Goal: Navigation & Orientation: Find specific page/section

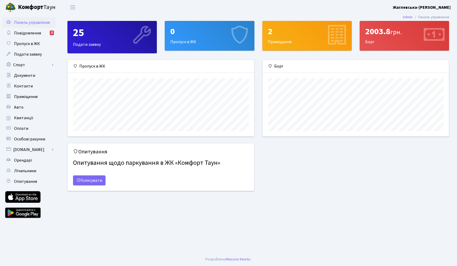
scroll to position [76, 186]
click at [37, 32] on span "Повідомлення" at bounding box center [27, 33] width 27 height 6
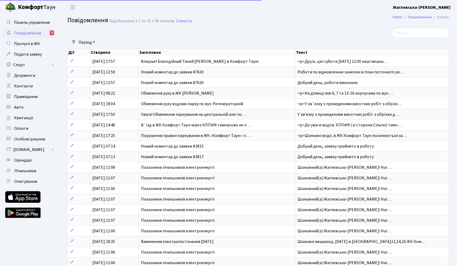
select select "25"
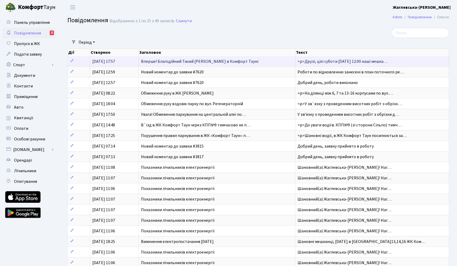
click at [158, 60] on span "Вперше! Благодійний Тихий Маркет в Комфорт Тауні" at bounding box center [199, 61] width 117 height 6
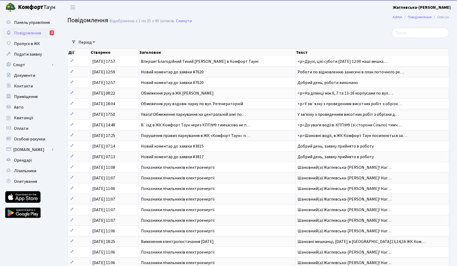
select select "25"
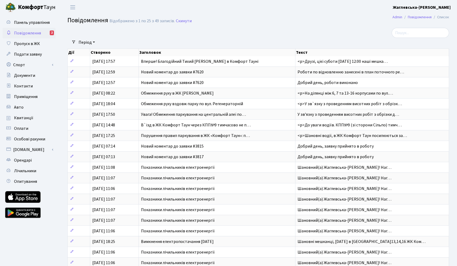
click at [47, 32] on link "Повідомлення 2" at bounding box center [29, 33] width 53 height 11
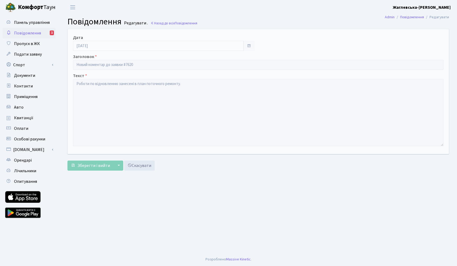
click at [48, 32] on link "Повідомлення 1" at bounding box center [29, 33] width 53 height 11
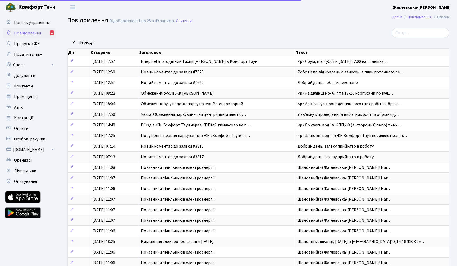
select select "25"
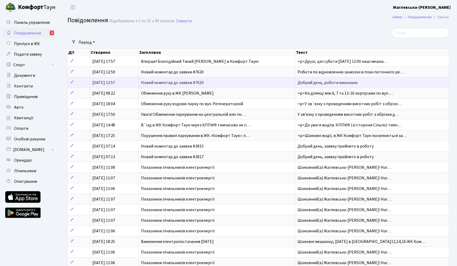
click at [152, 83] on span "Новий коментар до заявки #7620" at bounding box center [172, 83] width 63 height 6
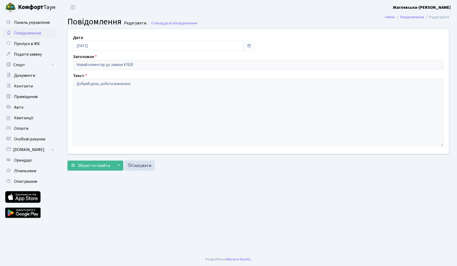
click at [39, 33] on span "Повідомлення" at bounding box center [27, 33] width 27 height 6
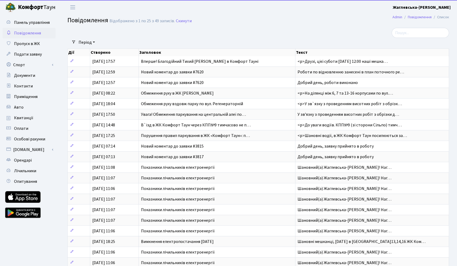
select select "25"
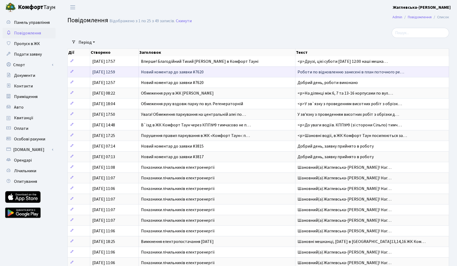
click at [150, 72] on span "Новий коментар до заявки #7620" at bounding box center [172, 72] width 63 height 6
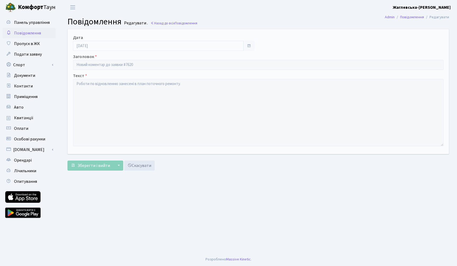
click at [32, 33] on span "Повідомлення" at bounding box center [27, 33] width 27 height 6
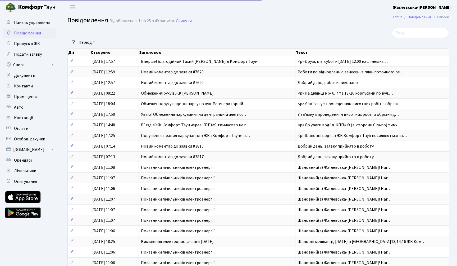
select select "25"
click at [133, 21] on div "Відображено з 1 по 25 з 49 записів." at bounding box center [142, 21] width 65 height 5
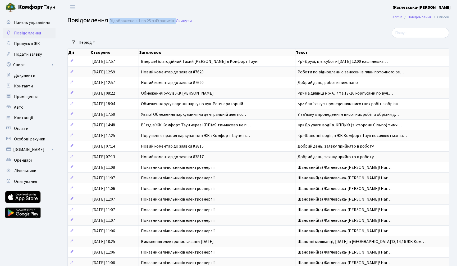
click at [133, 21] on div "Відображено з 1 по 25 з 49 записів." at bounding box center [142, 21] width 65 height 5
click at [148, 39] on div "Період 05.09.2025 - 05.09.2025 Очистити фільтри" at bounding box center [260, 42] width 369 height 9
click at [32, 32] on span "Повідомлення" at bounding box center [27, 33] width 27 height 6
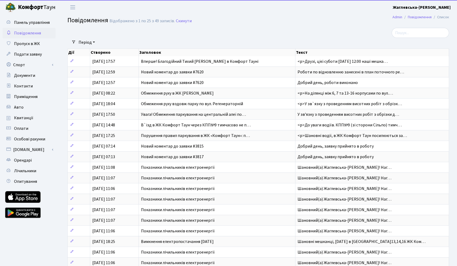
select select "25"
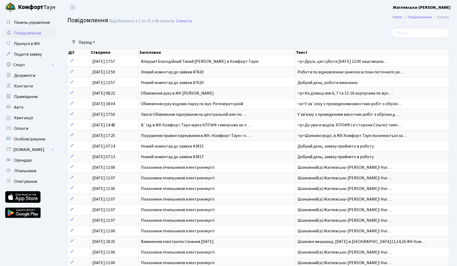
click at [197, 35] on div at bounding box center [193, 33] width 260 height 10
click at [268, 25] on h2 "Повідомлення Відображено з 1 по 25 з 49 записів. Скинути" at bounding box center [258, 21] width 382 height 9
click at [240, 23] on h2 "Повідомлення Відображено з 1 по 25 з 49 записів. Скинути" at bounding box center [258, 21] width 382 height 9
click at [414, 16] on link "Повідомлення" at bounding box center [420, 17] width 24 height 6
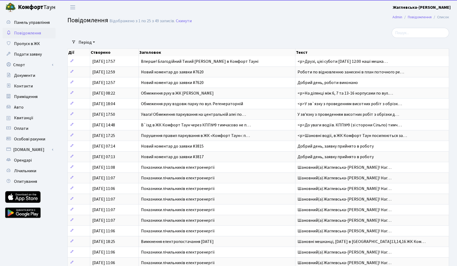
select select "25"
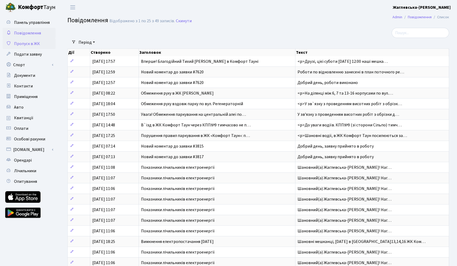
click at [34, 44] on span "Пропуск в ЖК" at bounding box center [27, 44] width 26 height 6
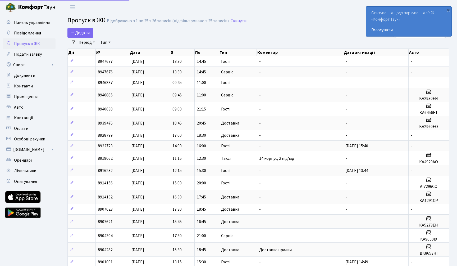
select select "25"
click at [33, 57] on span "Подати заявку" at bounding box center [28, 54] width 28 height 6
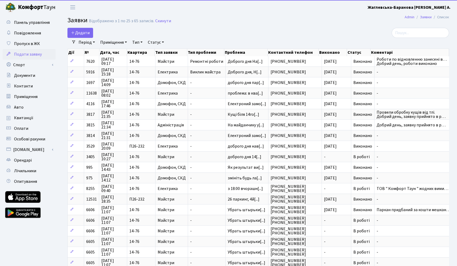
select select "25"
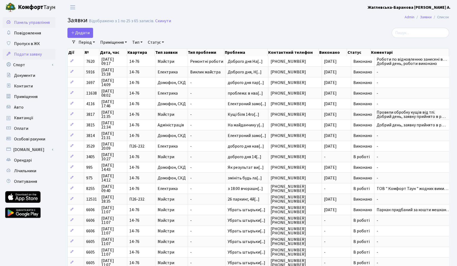
click at [27, 19] on link "Панель управління" at bounding box center [29, 22] width 53 height 11
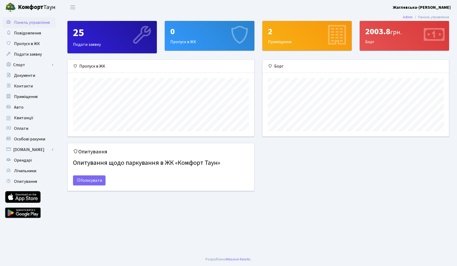
scroll to position [76, 186]
click at [273, 176] on div "Опитування Опитування щодо паркування в ЖК «Комфорт Таун» Голосувати" at bounding box center [258, 170] width 390 height 54
click at [371, 36] on div "2003.8 грн." at bounding box center [404, 31] width 78 height 10
click at [317, 178] on div "Опитування Опитування щодо паркування в ЖК «Комфорт Таун» Голосувати" at bounding box center [258, 170] width 390 height 54
click at [273, 42] on div "2 Приміщення" at bounding box center [307, 35] width 89 height 29
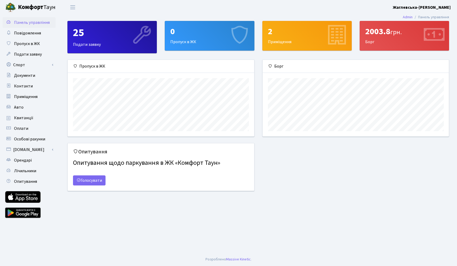
click at [118, 240] on main "Admin Панель управління 25 Подати заявку 0 Пропуск в [GEOGRAPHIC_DATA] 2 Приміщ…" at bounding box center [259, 134] width 398 height 238
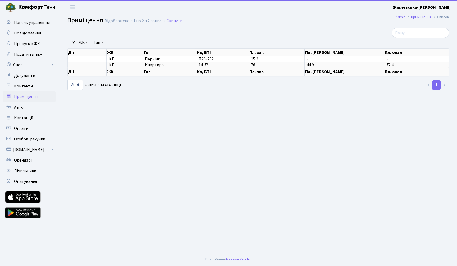
select select "25"
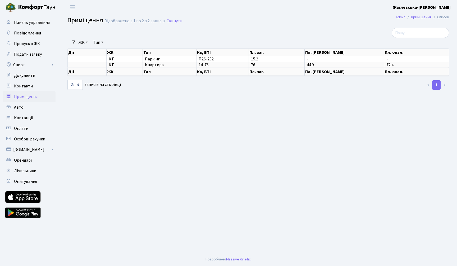
click at [124, 91] on main "Admin Приміщення Список Приміщення Відображено з 1 по 2 з 2 записів. Скинути Фі…" at bounding box center [259, 134] width 398 height 238
